Goal: Task Accomplishment & Management: Use online tool/utility

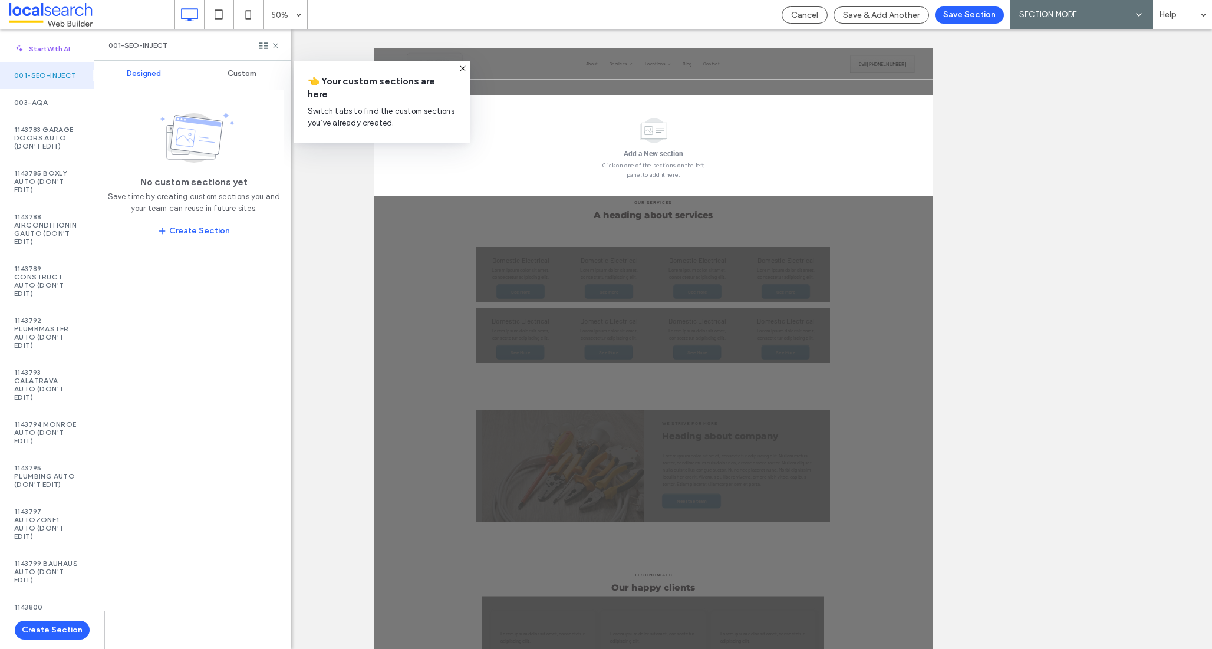
click at [233, 74] on span "Custom" at bounding box center [241, 73] width 29 height 9
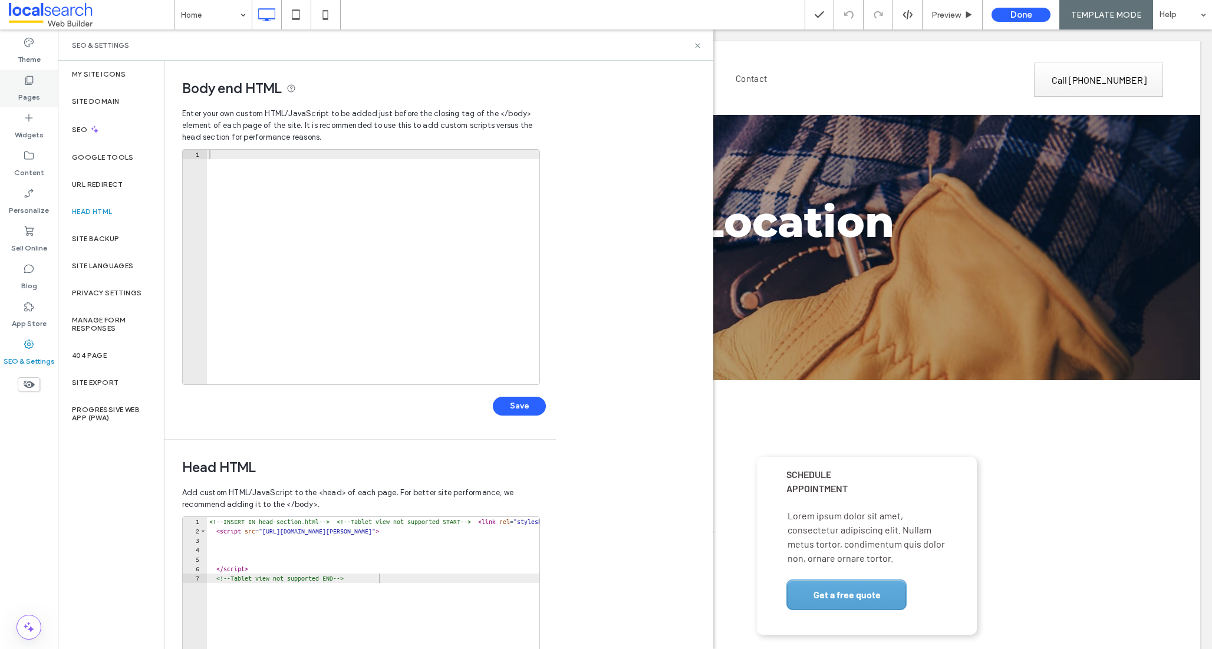
click at [28, 94] on label "Pages" at bounding box center [29, 94] width 22 height 17
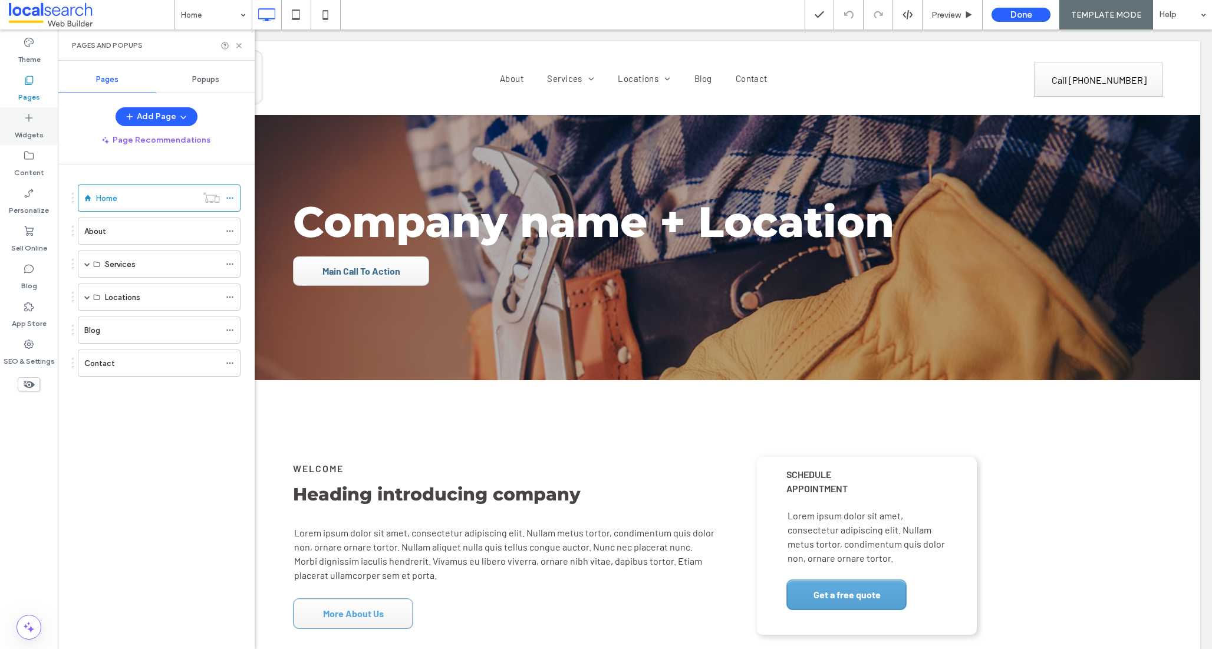
click at [34, 126] on label "Widgets" at bounding box center [29, 132] width 29 height 17
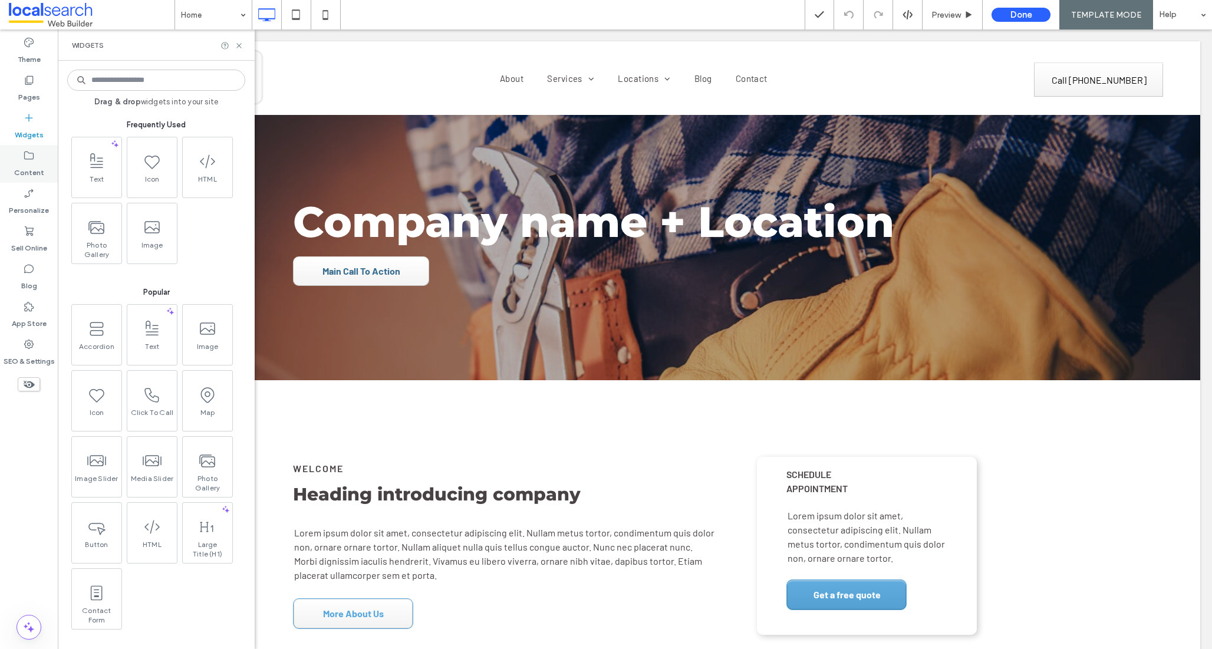
click at [39, 157] on div "Content" at bounding box center [29, 164] width 58 height 38
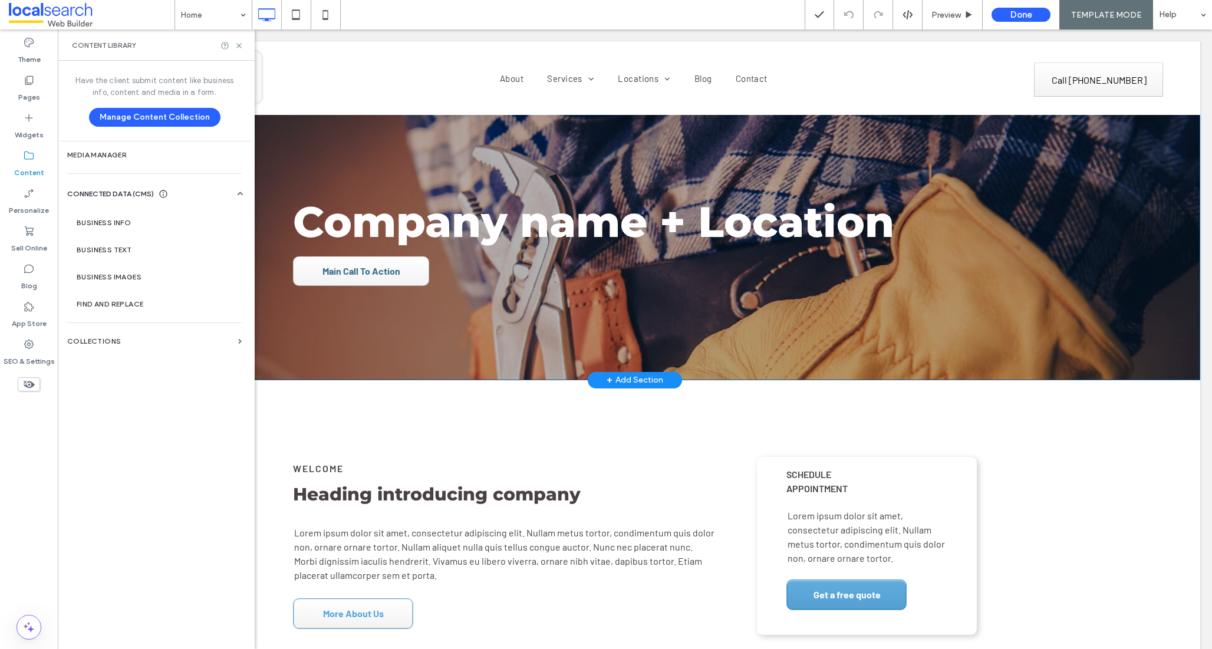
click at [622, 377] on div "+ Add Section" at bounding box center [634, 380] width 57 height 13
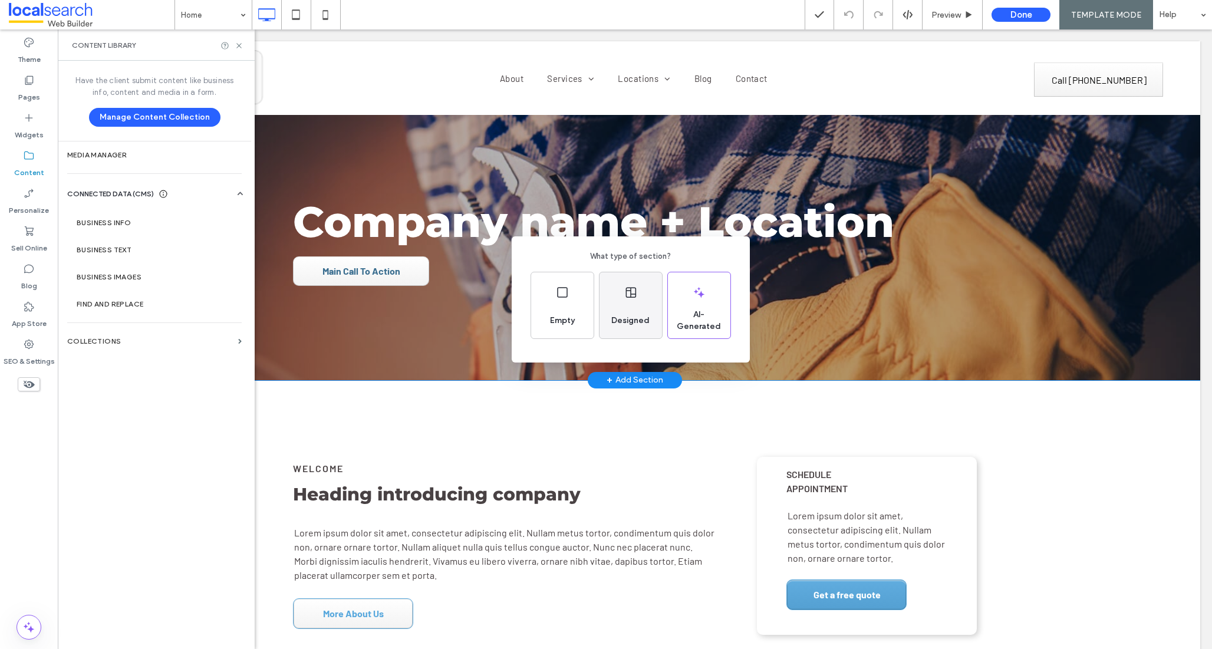
click at [621, 303] on div "Designed" at bounding box center [630, 305] width 62 height 66
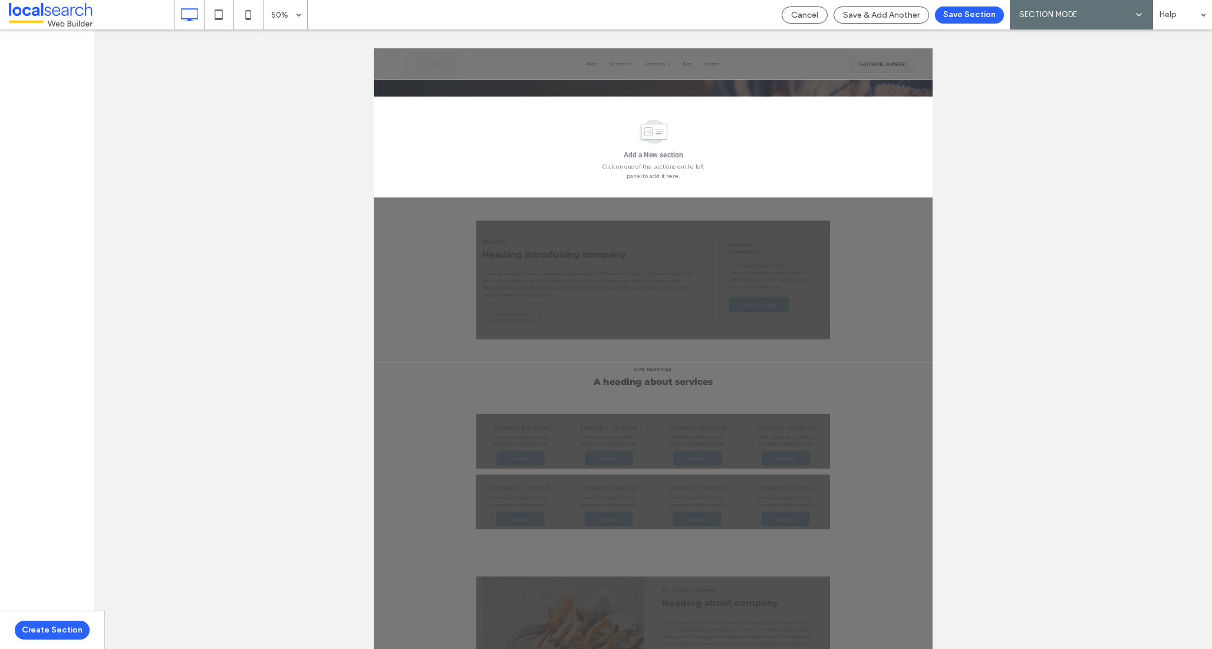
scroll to position [245, 0]
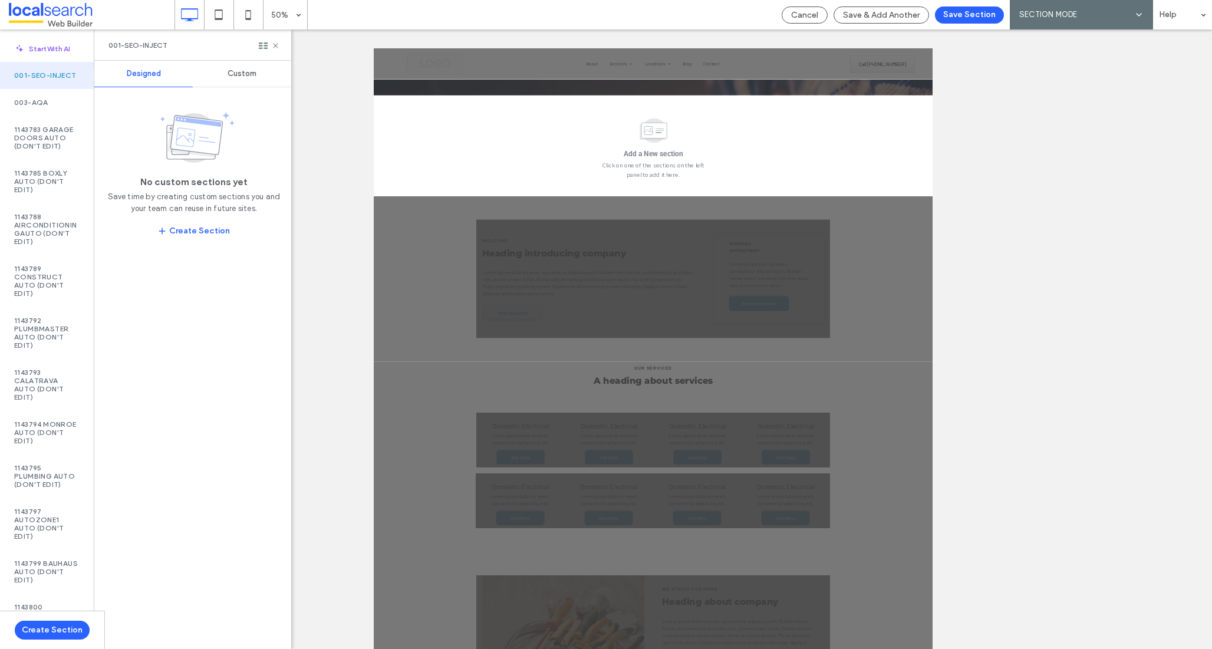
click at [228, 72] on span "Custom" at bounding box center [241, 73] width 29 height 9
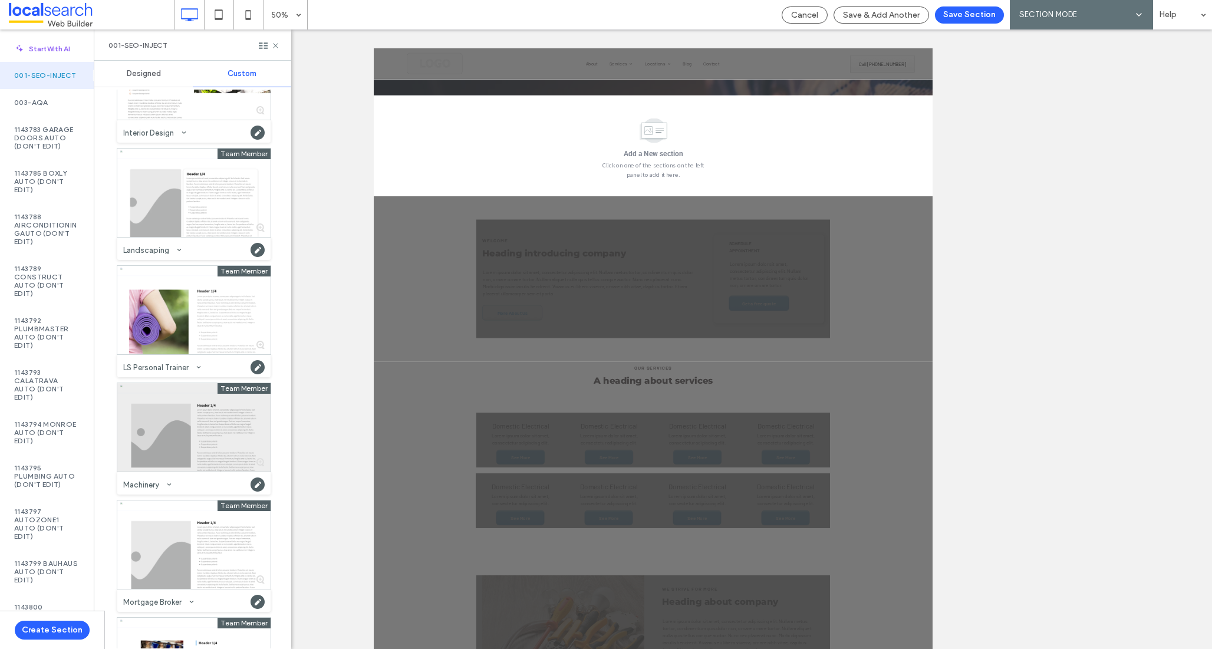
scroll to position [634, 0]
